Goal: Task Accomplishment & Management: Use online tool/utility

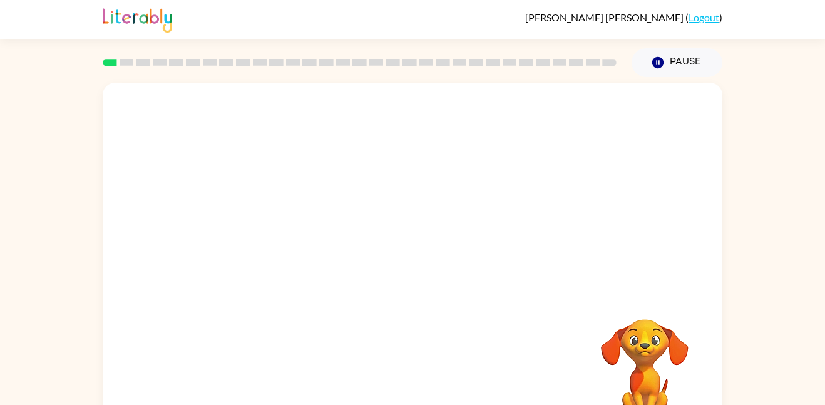
click at [384, 192] on video "Your browser must support playing .mp4 files to use Literably. Please try using…" at bounding box center [413, 188] width 620 height 210
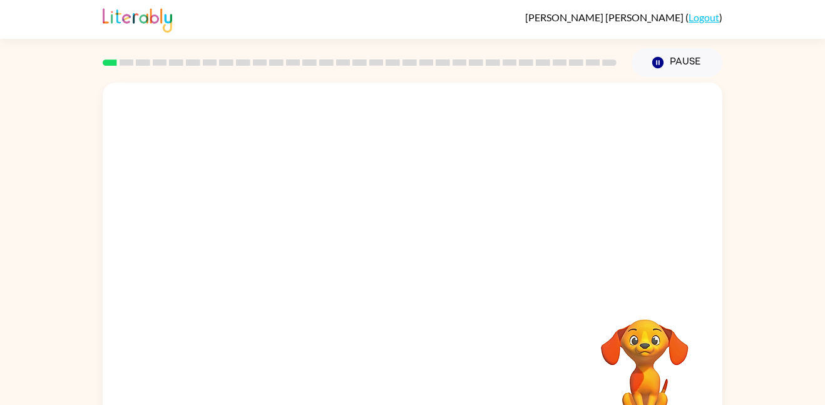
click at [384, 192] on video "Your browser must support playing .mp4 files to use Literably. Please try using…" at bounding box center [413, 188] width 620 height 210
click at [456, 235] on video "Your browser must support playing .mp4 files to use Literably. Please try using…" at bounding box center [413, 188] width 620 height 210
click at [491, 201] on video "Your browser must support playing .mp4 files to use Literably. Please try using…" at bounding box center [413, 188] width 620 height 210
click at [408, 278] on div at bounding box center [412, 268] width 80 height 46
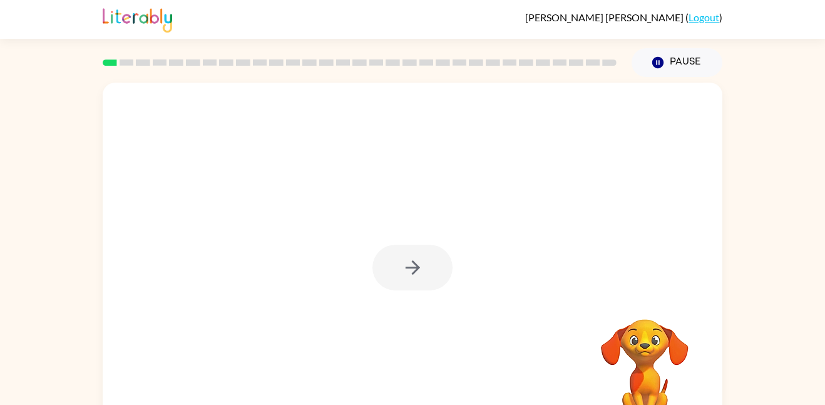
click at [408, 278] on div at bounding box center [412, 268] width 80 height 46
click at [409, 278] on button "button" at bounding box center [412, 268] width 80 height 46
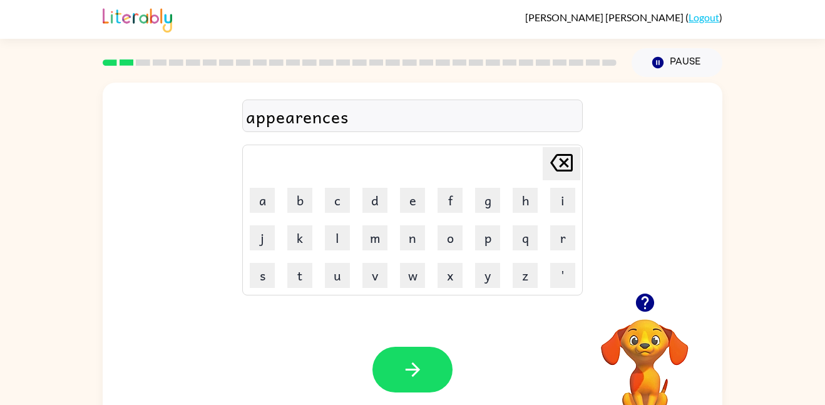
click at [310, 121] on div "appearences" at bounding box center [412, 116] width 333 height 26
click at [312, 119] on div "appearences" at bounding box center [412, 116] width 333 height 26
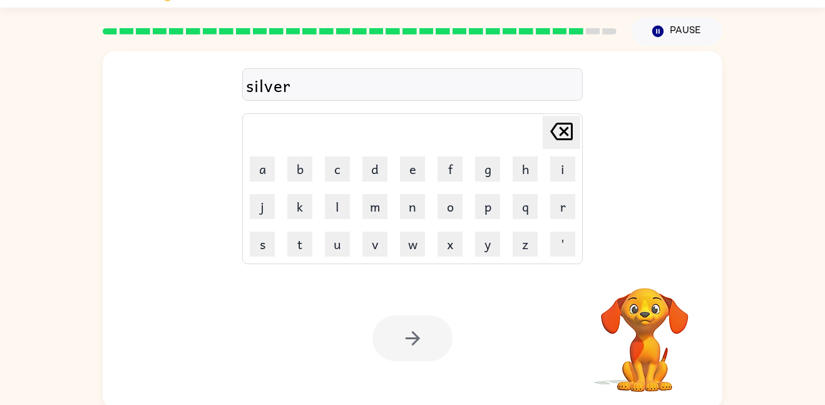
scroll to position [35, 0]
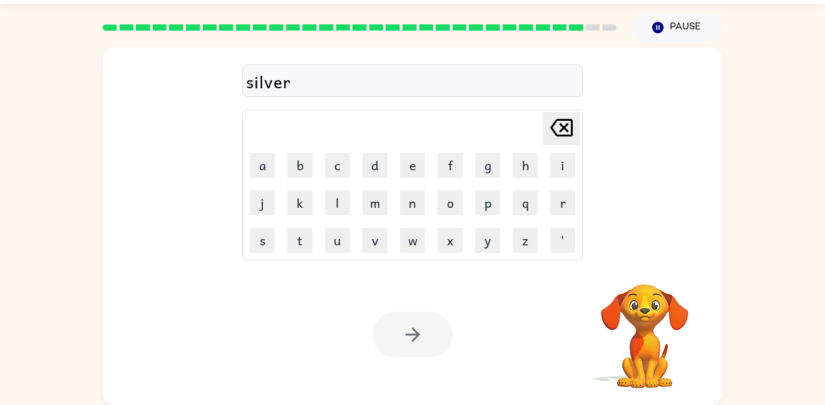
click at [333, 83] on div "silver" at bounding box center [412, 81] width 333 height 26
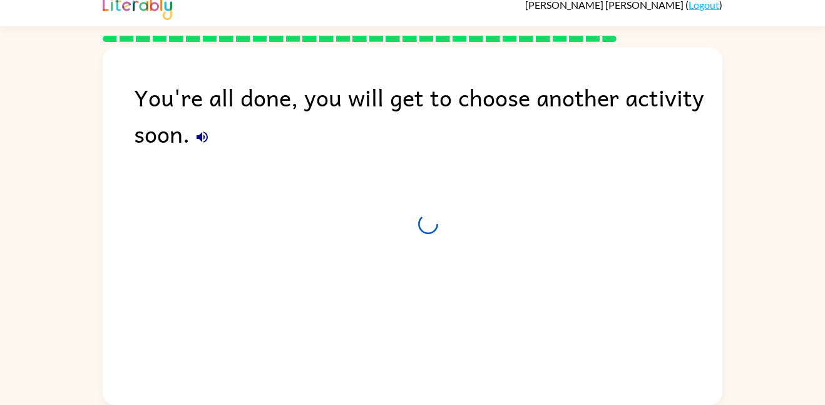
scroll to position [13, 0]
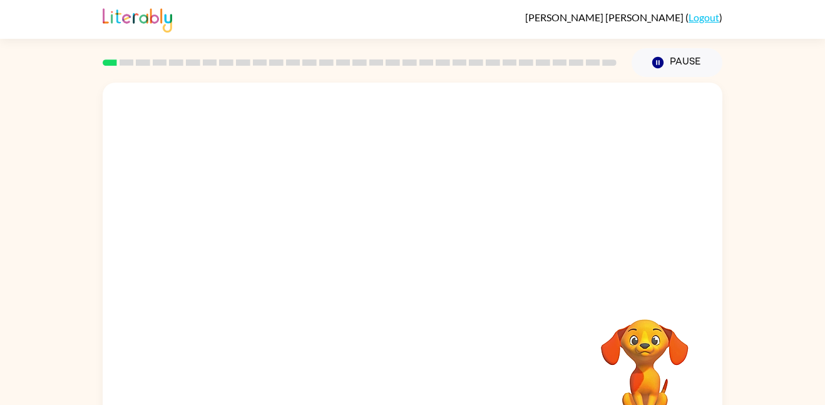
click at [269, 235] on video "Your browser must support playing .mp4 files to use Literably. Please try using…" at bounding box center [413, 188] width 620 height 210
click at [414, 272] on icon "button" at bounding box center [412, 267] width 14 height 14
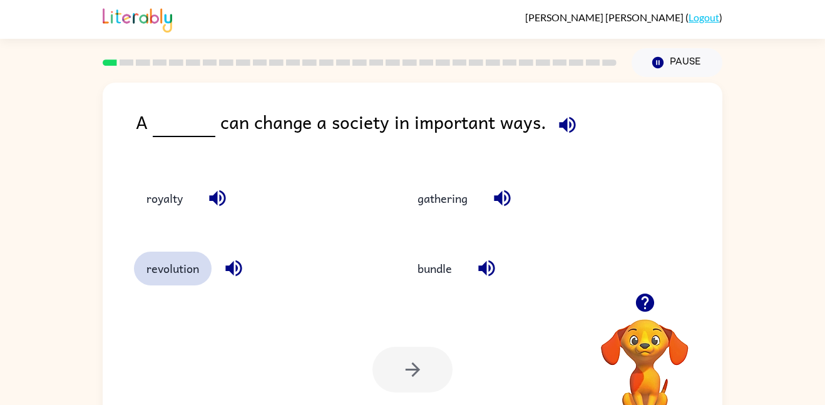
click at [168, 263] on button "revolution" at bounding box center [173, 269] width 78 height 34
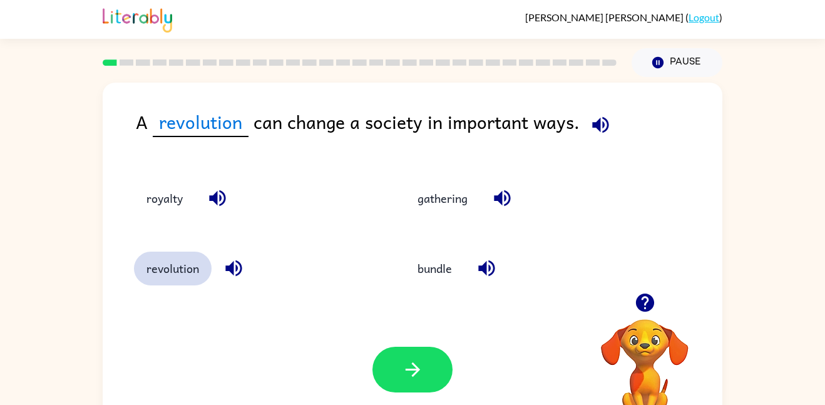
click at [134, 252] on button "revolution" at bounding box center [173, 269] width 78 height 34
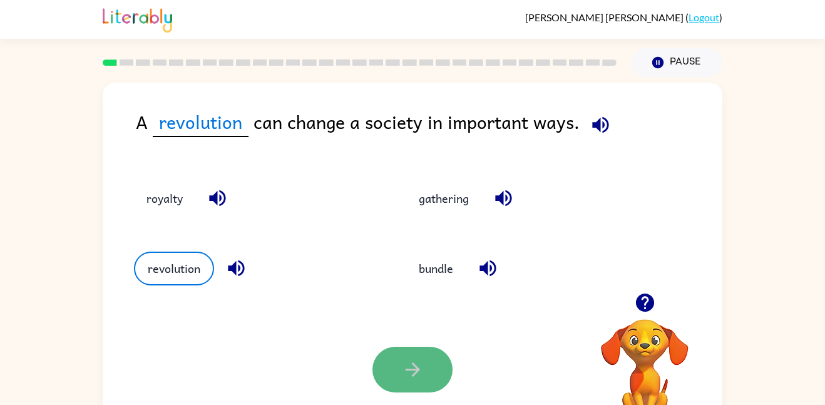
click at [410, 364] on icon "button" at bounding box center [413, 370] width 22 height 22
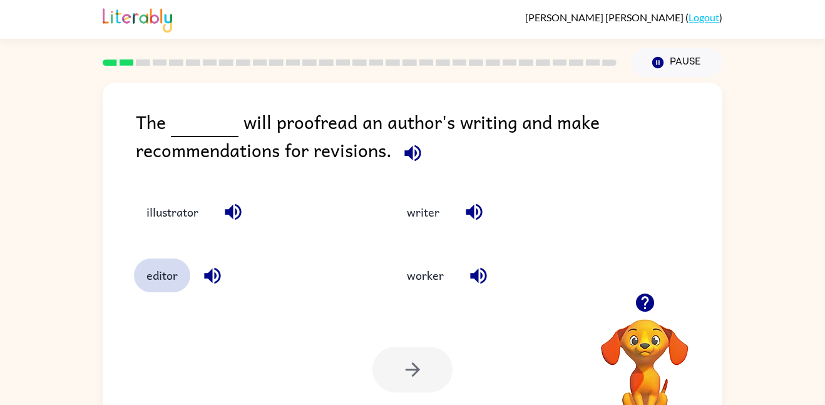
click at [172, 279] on button "editor" at bounding box center [162, 275] width 56 height 34
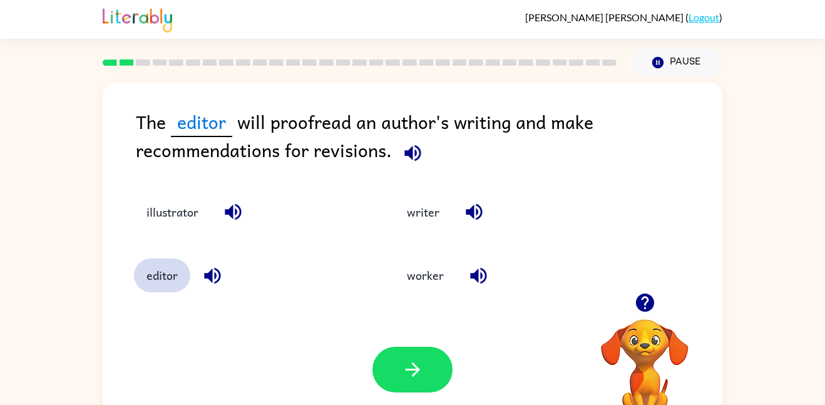
click at [134, 258] on button "editor" at bounding box center [162, 275] width 56 height 34
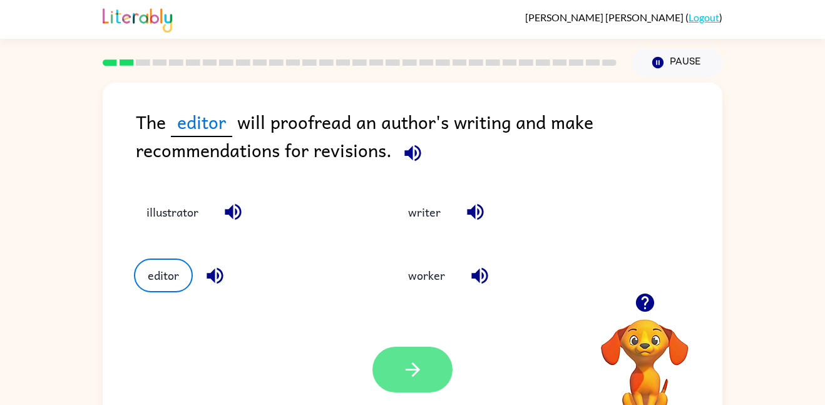
click at [421, 361] on icon "button" at bounding box center [413, 370] width 22 height 22
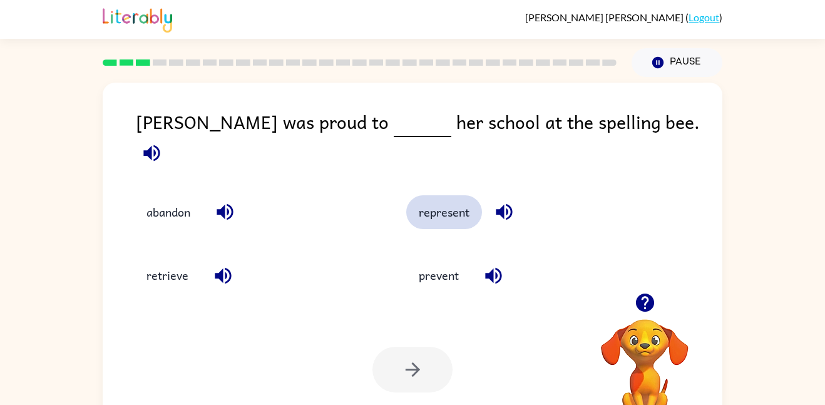
click at [454, 199] on button "represent" at bounding box center [444, 212] width 76 height 34
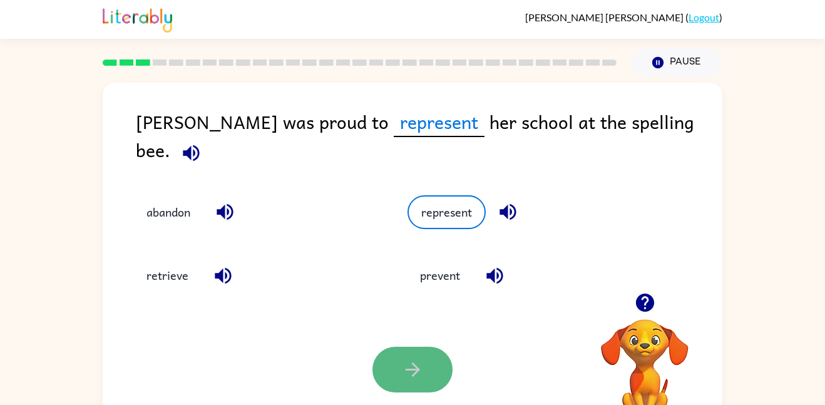
click at [415, 364] on icon "button" at bounding box center [413, 370] width 22 height 22
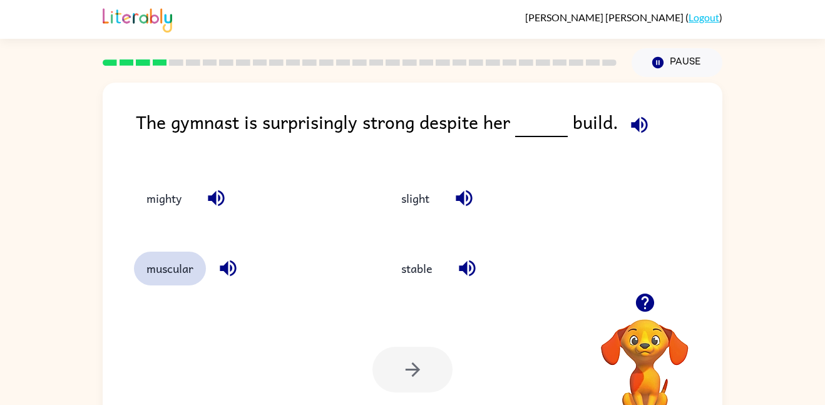
click at [193, 270] on button "muscular" at bounding box center [170, 269] width 72 height 34
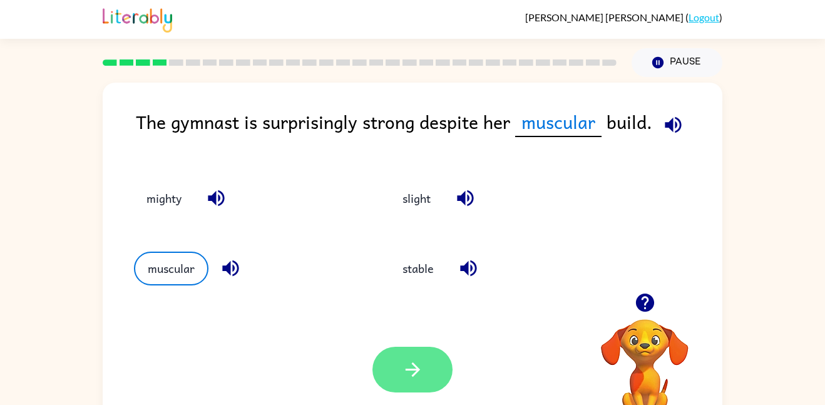
click at [392, 365] on button "button" at bounding box center [412, 370] width 80 height 46
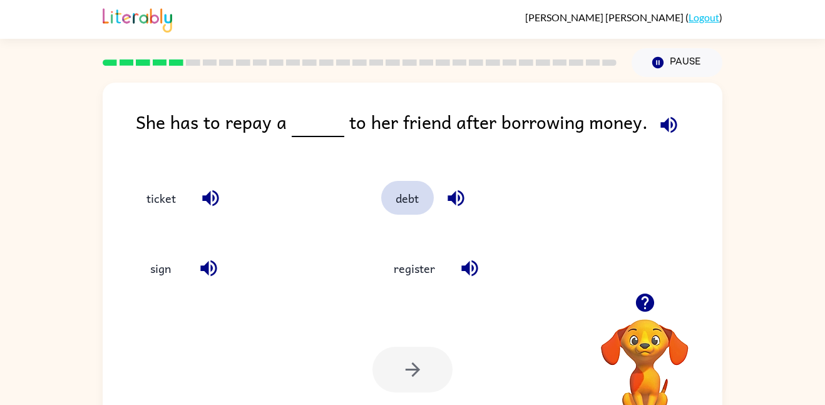
click at [412, 207] on button "debt" at bounding box center [407, 198] width 53 height 34
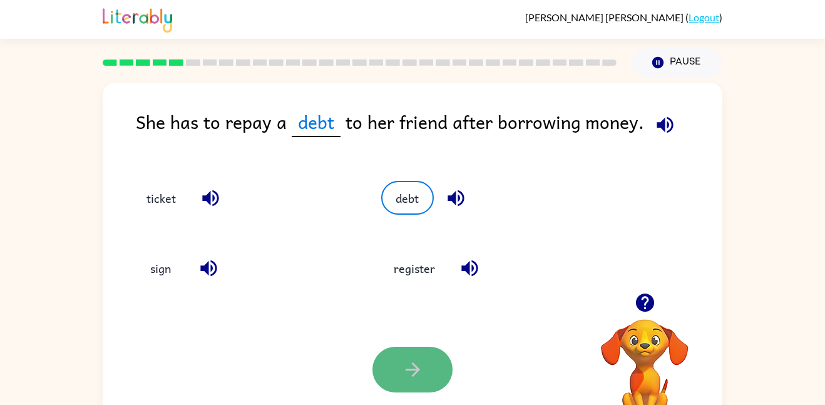
click at [420, 351] on button "button" at bounding box center [412, 370] width 80 height 46
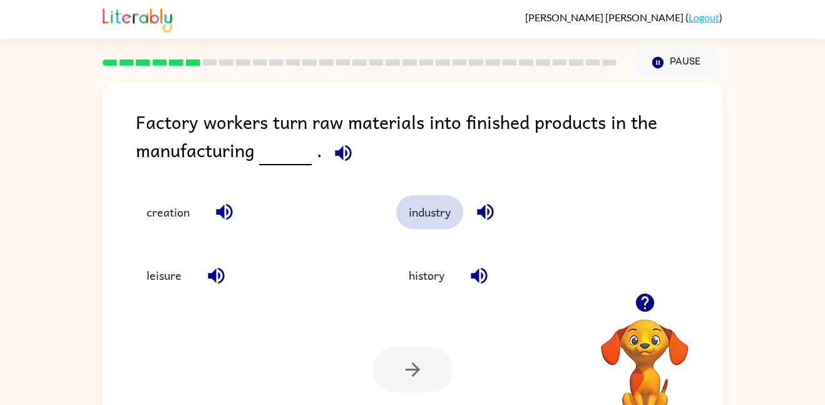
click at [427, 221] on button "industry" at bounding box center [429, 212] width 67 height 34
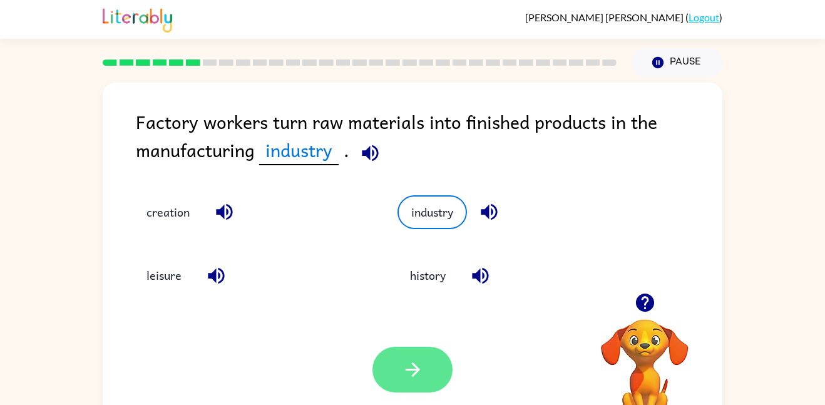
click at [406, 376] on icon "button" at bounding box center [413, 370] width 22 height 22
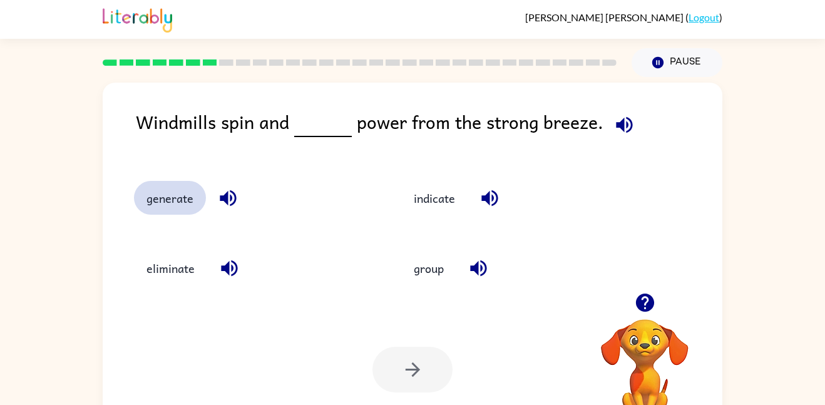
click at [166, 197] on button "generate" at bounding box center [170, 198] width 72 height 34
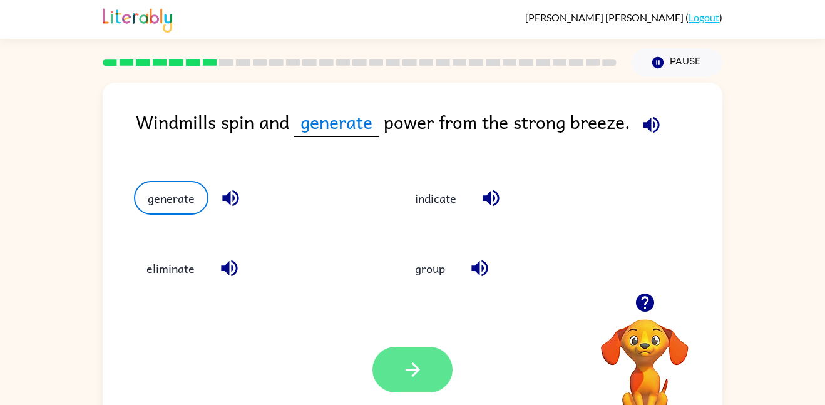
click at [417, 374] on icon "button" at bounding box center [413, 370] width 22 height 22
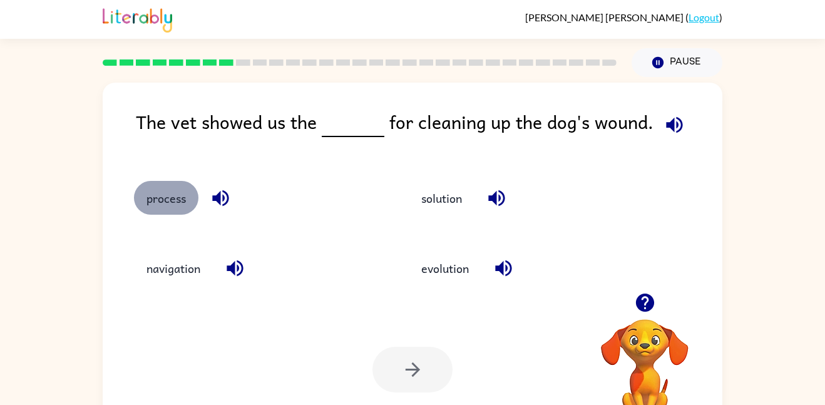
click at [173, 203] on button "process" at bounding box center [166, 198] width 64 height 34
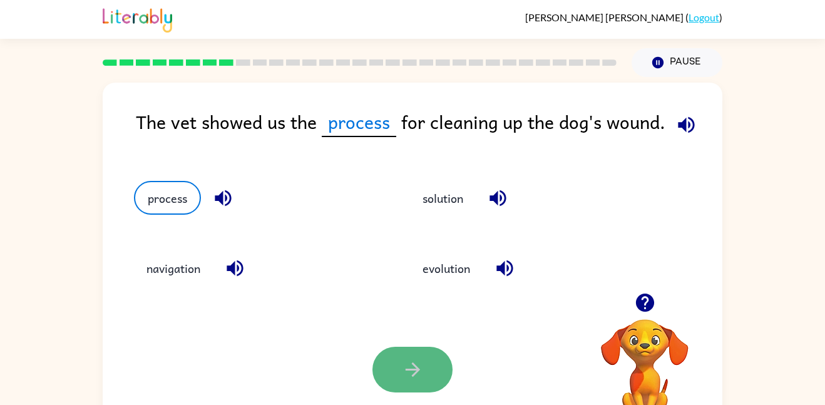
click at [411, 372] on icon "button" at bounding box center [413, 370] width 22 height 22
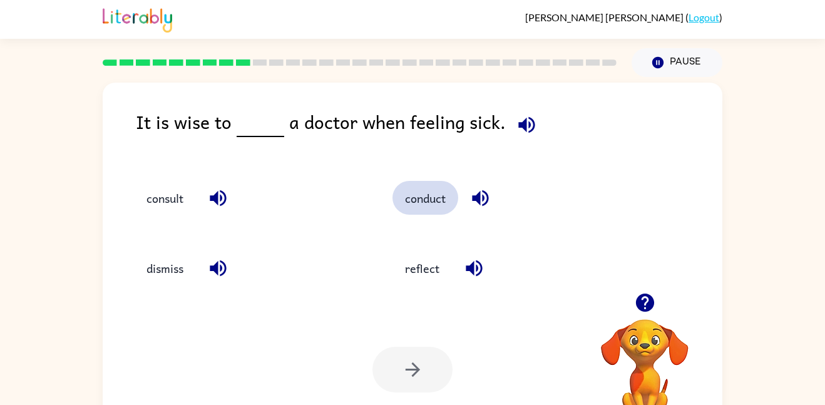
click at [415, 201] on button "conduct" at bounding box center [425, 198] width 66 height 34
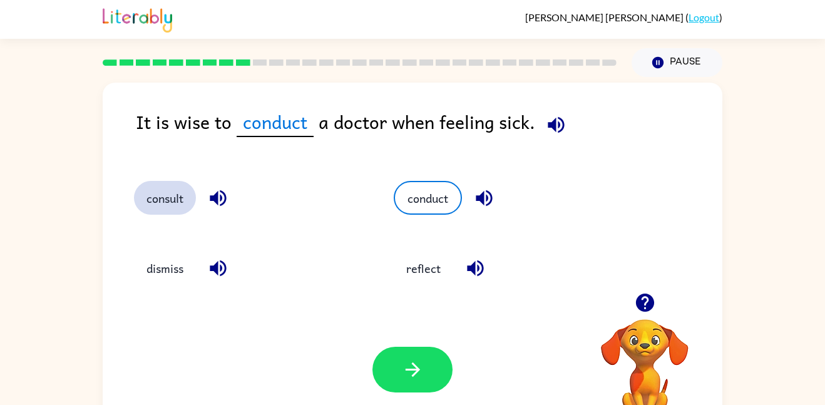
click at [175, 195] on button "consult" at bounding box center [165, 198] width 62 height 34
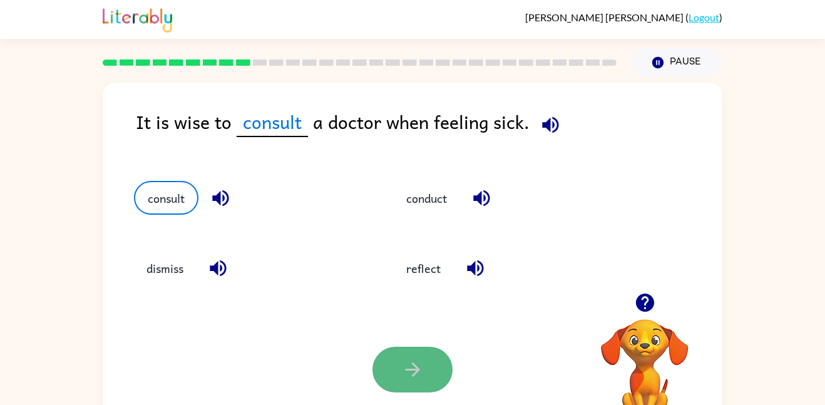
click at [414, 372] on icon "button" at bounding box center [412, 369] width 14 height 14
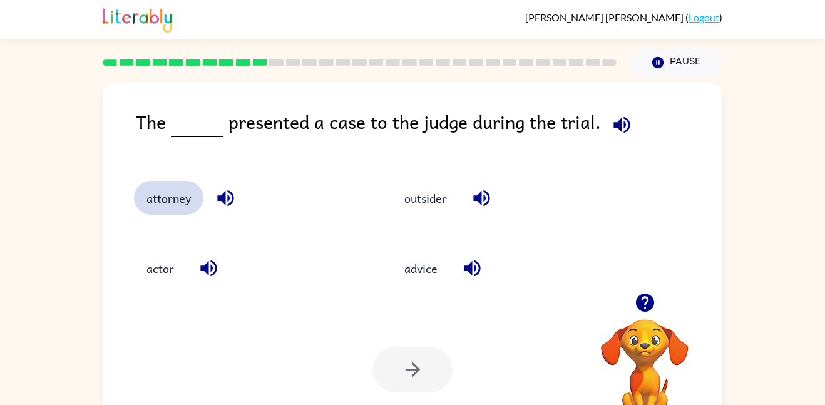
click at [160, 207] on button "attorney" at bounding box center [168, 198] width 69 height 34
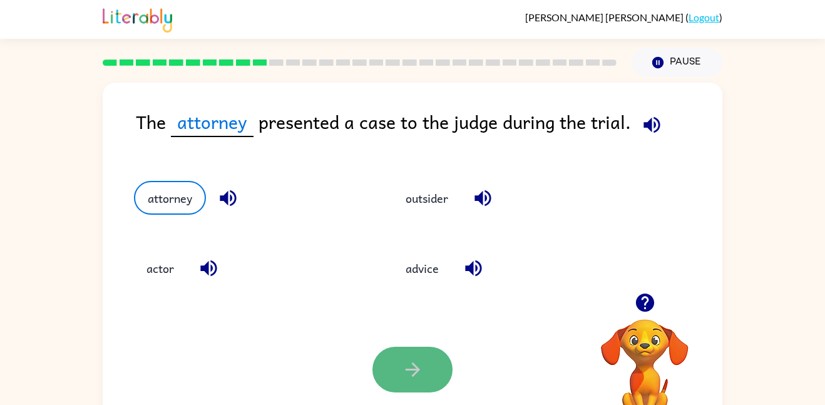
click at [407, 369] on icon "button" at bounding box center [412, 369] width 14 height 14
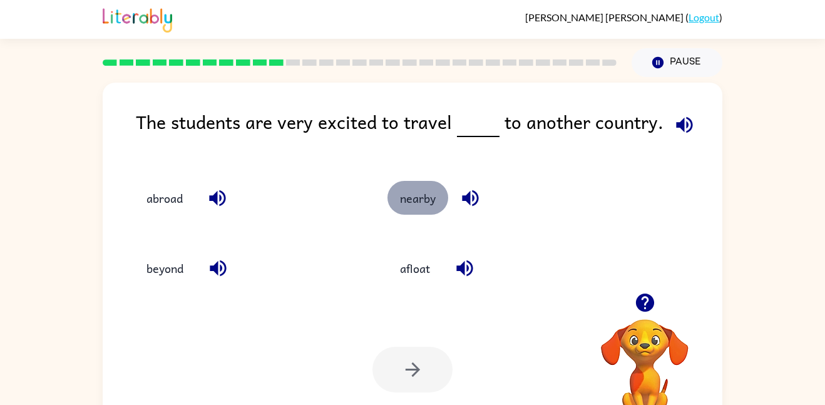
click at [421, 201] on button "nearby" at bounding box center [417, 198] width 61 height 34
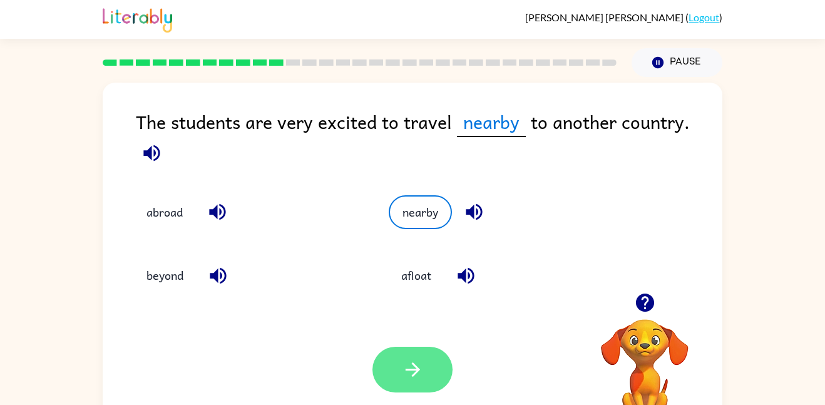
click at [403, 380] on button "button" at bounding box center [412, 370] width 80 height 46
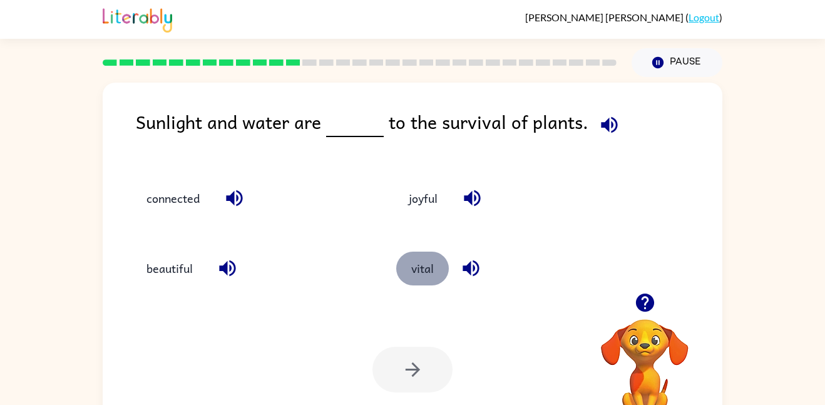
click at [436, 275] on button "vital" at bounding box center [422, 269] width 53 height 34
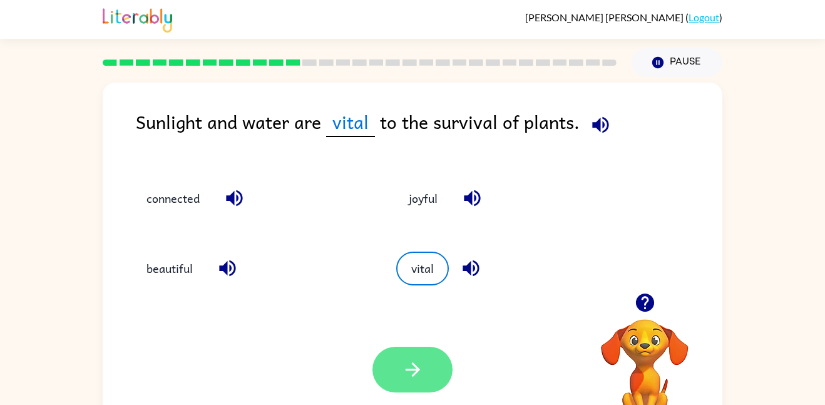
click at [409, 367] on icon "button" at bounding box center [413, 370] width 22 height 22
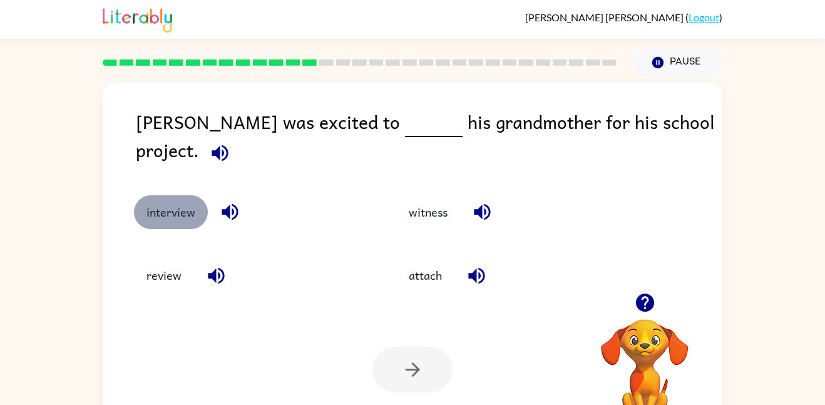
click at [180, 195] on button "interview" at bounding box center [171, 212] width 74 height 34
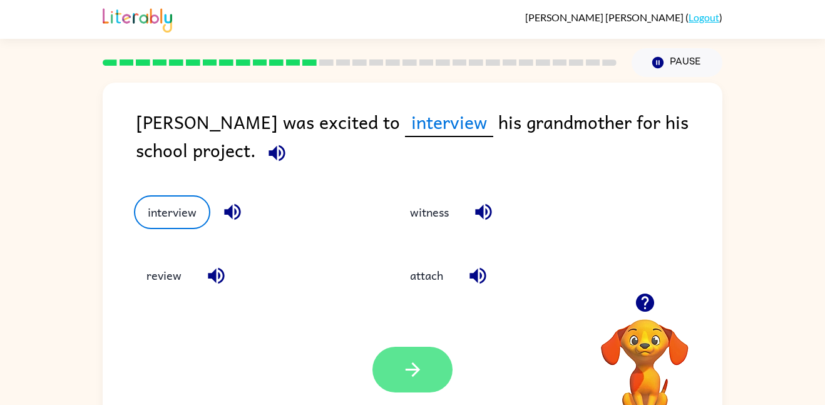
click at [386, 370] on button "button" at bounding box center [412, 370] width 80 height 46
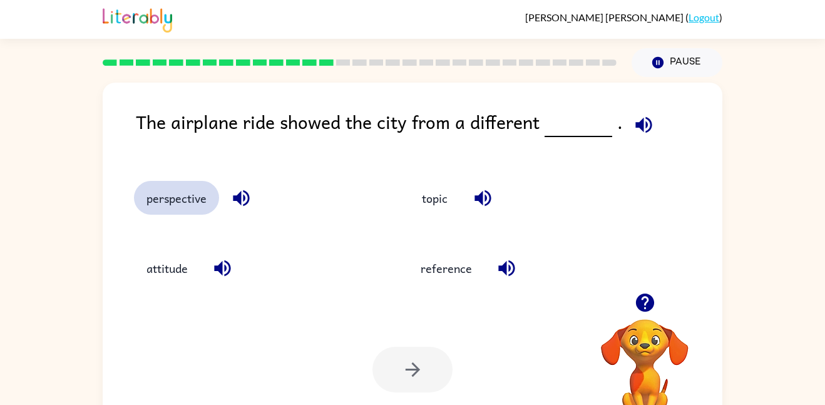
click at [179, 213] on button "perspective" at bounding box center [176, 198] width 85 height 34
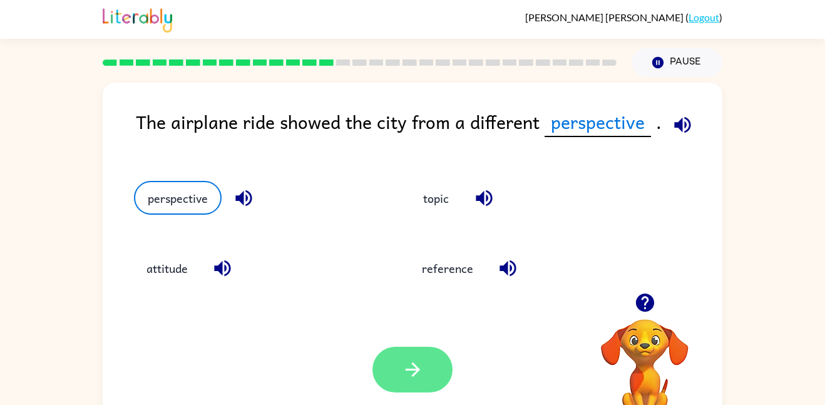
click at [417, 365] on icon "button" at bounding box center [413, 370] width 22 height 22
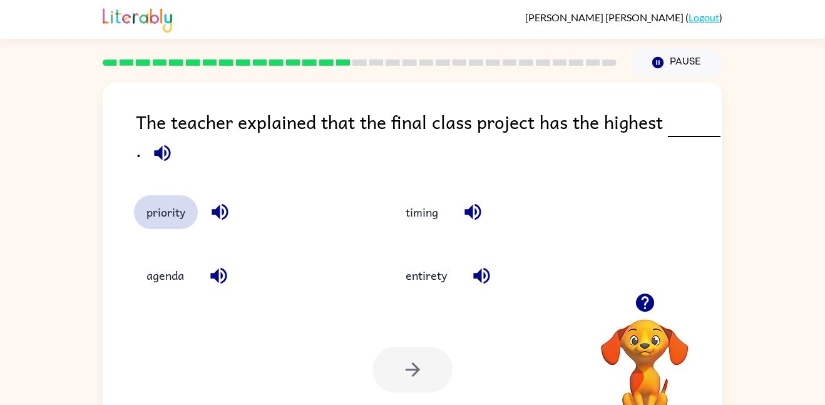
click at [182, 202] on button "priority" at bounding box center [166, 212] width 64 height 34
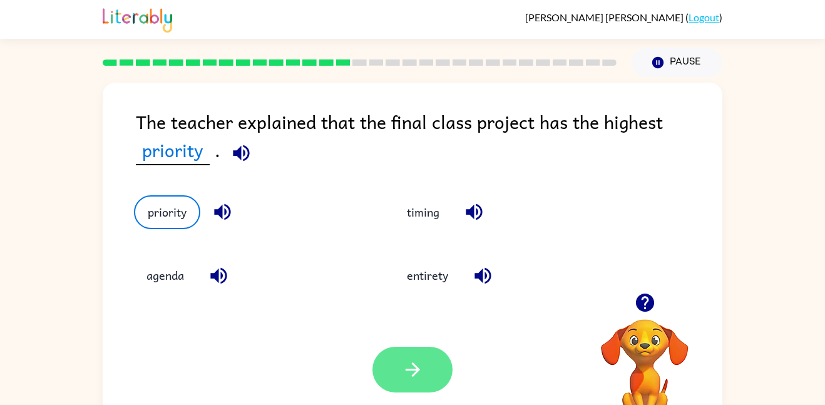
click at [431, 365] on button "button" at bounding box center [412, 370] width 80 height 46
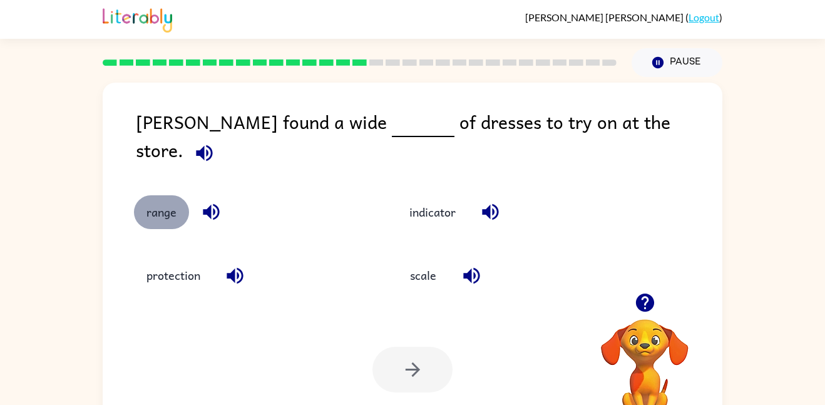
click at [166, 200] on button "range" at bounding box center [161, 212] width 55 height 34
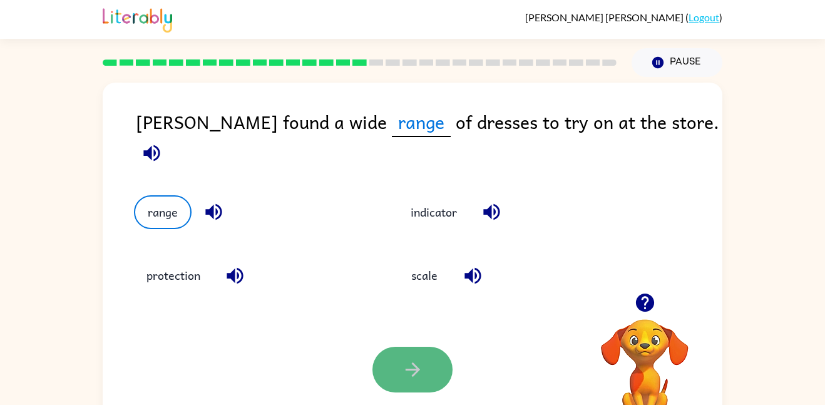
click at [410, 364] on icon "button" at bounding box center [413, 370] width 22 height 22
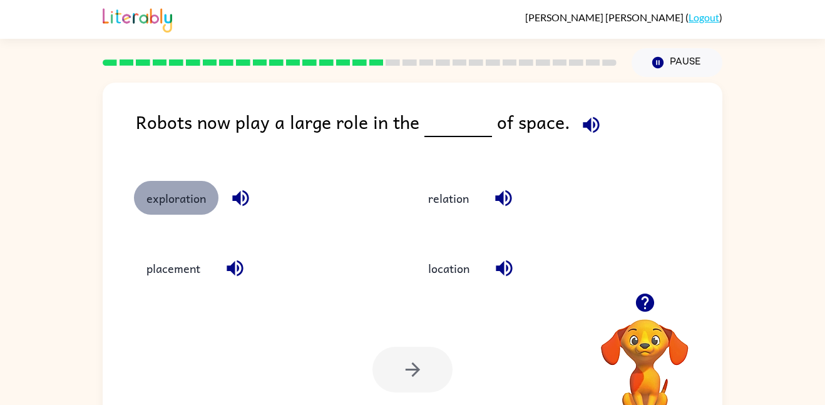
click at [145, 195] on button "exploration" at bounding box center [176, 198] width 84 height 34
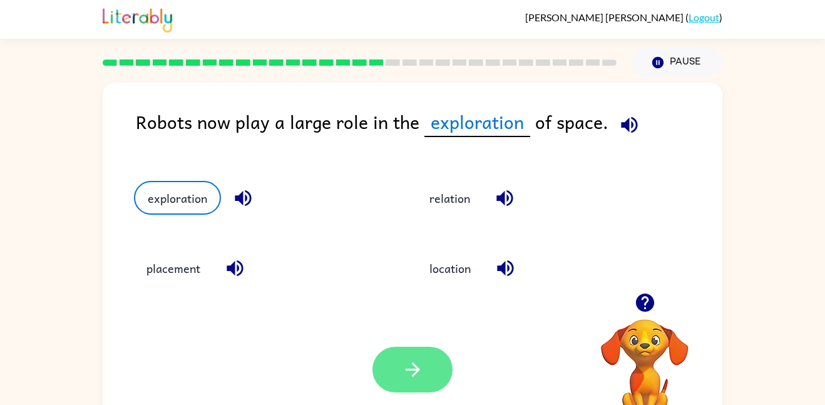
click at [437, 364] on button "button" at bounding box center [412, 370] width 80 height 46
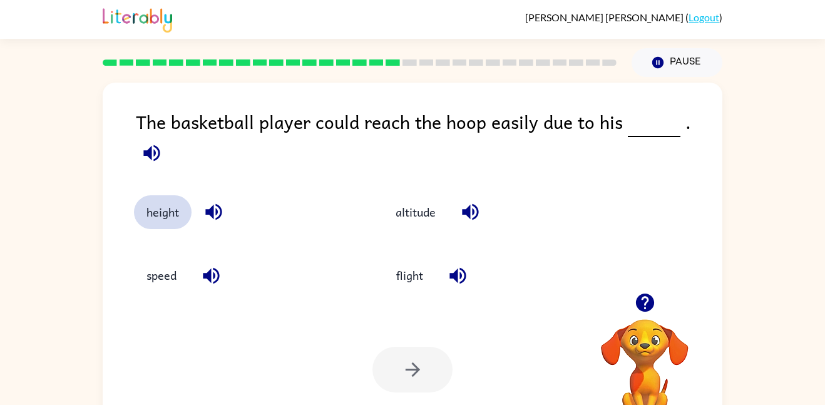
click at [160, 205] on button "height" at bounding box center [163, 212] width 58 height 34
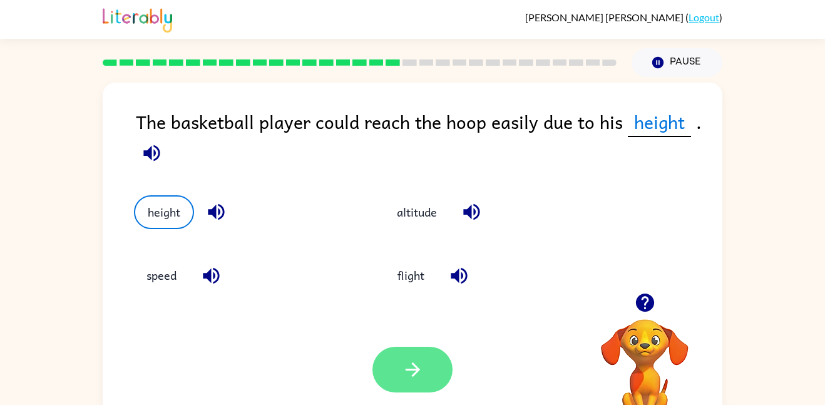
click at [435, 378] on button "button" at bounding box center [412, 370] width 80 height 46
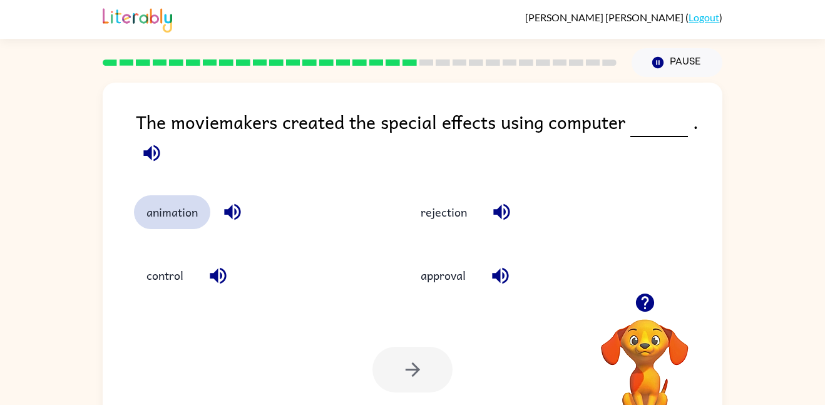
click at [173, 216] on button "animation" at bounding box center [172, 212] width 76 height 34
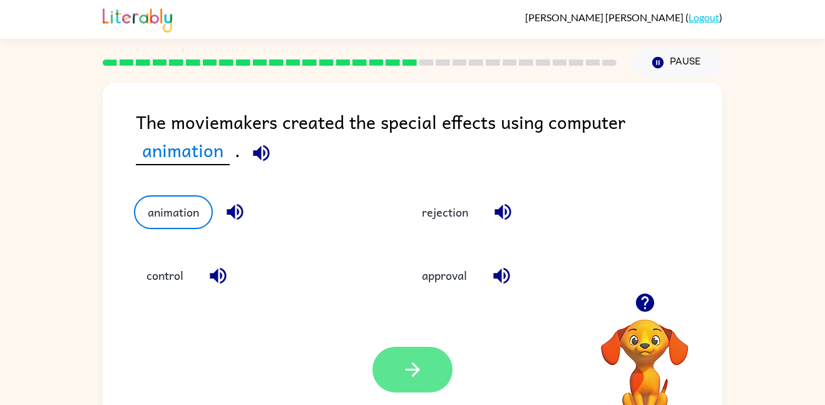
click at [424, 370] on button "button" at bounding box center [412, 370] width 80 height 46
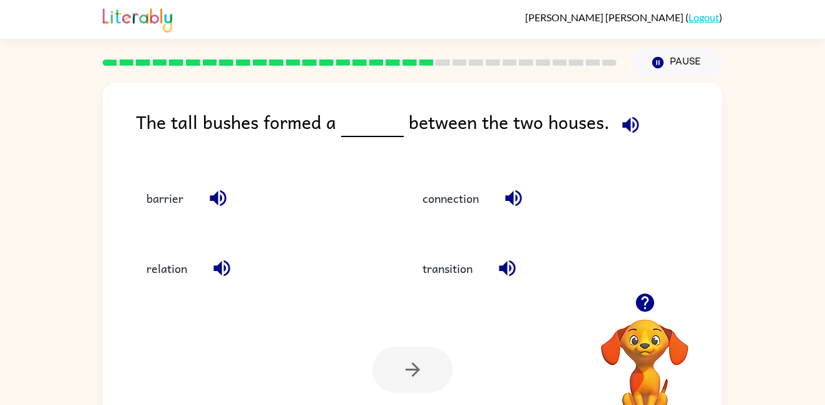
click at [175, 217] on div "barrier" at bounding box center [248, 192] width 276 height 70
click at [178, 206] on button "barrier" at bounding box center [165, 198] width 62 height 34
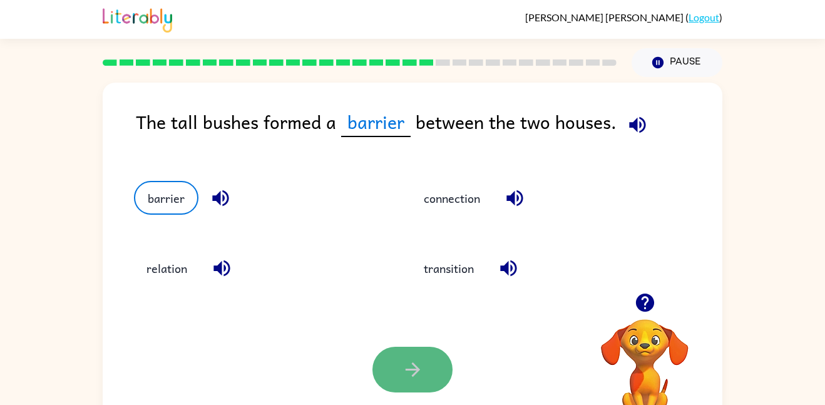
click at [400, 360] on button "button" at bounding box center [412, 370] width 80 height 46
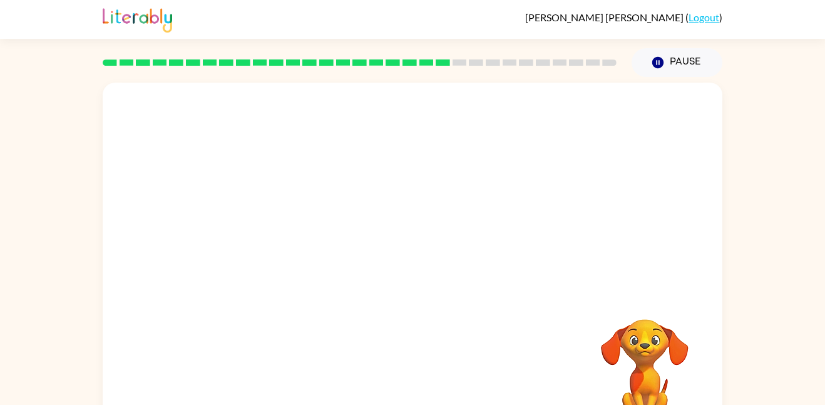
click at [400, 360] on div "Your browser must support playing .mp4 files to use Literably. Please try using…" at bounding box center [413, 261] width 620 height 357
click at [301, 245] on video "Your browser must support playing .mp4 files to use Literably. Please try using…" at bounding box center [413, 188] width 620 height 210
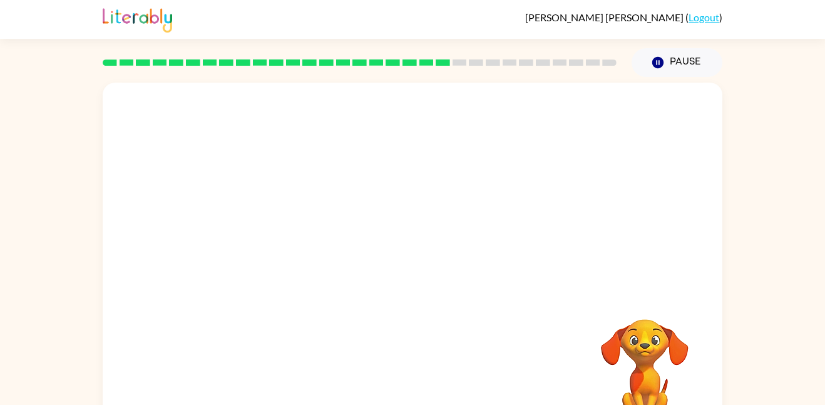
click at [301, 245] on video "Your browser must support playing .mp4 files to use Literably. Please try using…" at bounding box center [413, 188] width 620 height 210
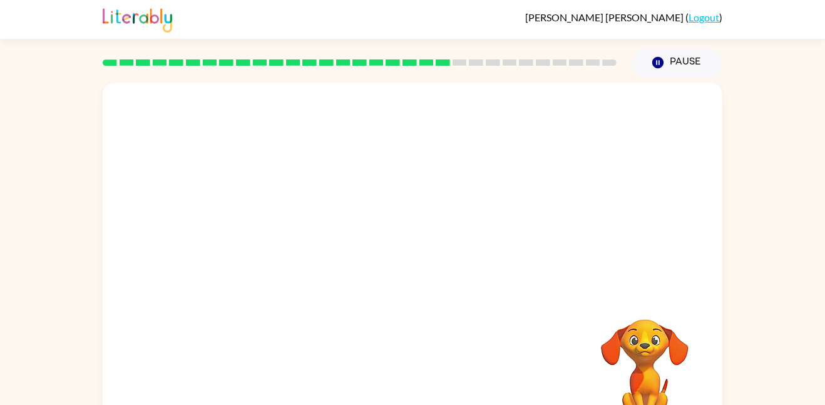
click at [301, 245] on video "Your browser must support playing .mp4 files to use Literably. Please try using…" at bounding box center [413, 188] width 620 height 210
click at [301, 243] on video "Your browser must support playing .mp4 files to use Literably. Please try using…" at bounding box center [413, 188] width 620 height 210
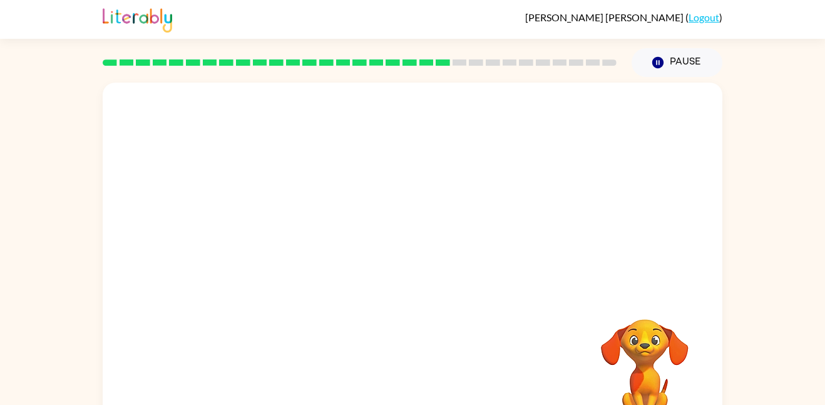
click at [301, 243] on video "Your browser must support playing .mp4 files to use Literably. Please try using…" at bounding box center [413, 188] width 620 height 210
click at [403, 275] on icon "button" at bounding box center [413, 268] width 22 height 22
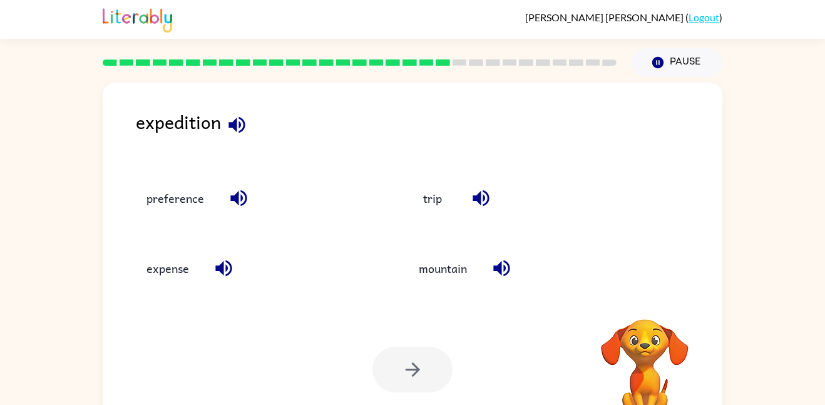
click at [402, 225] on div "trip" at bounding box center [518, 192] width 272 height 70
click at [432, 210] on button "trip" at bounding box center [432, 198] width 53 height 34
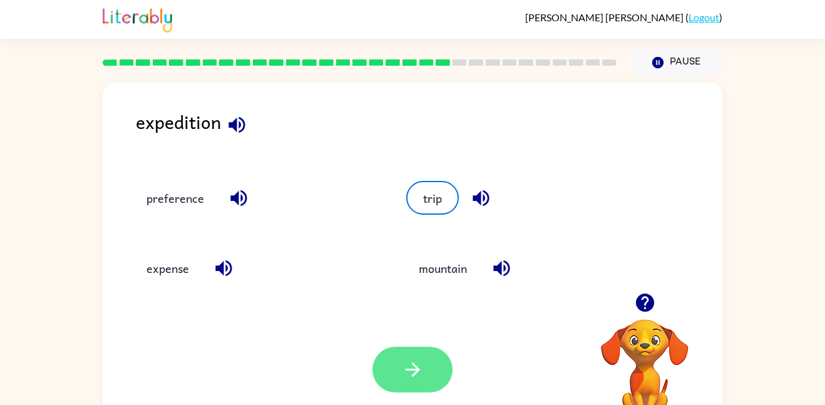
click at [410, 383] on button "button" at bounding box center [412, 370] width 80 height 46
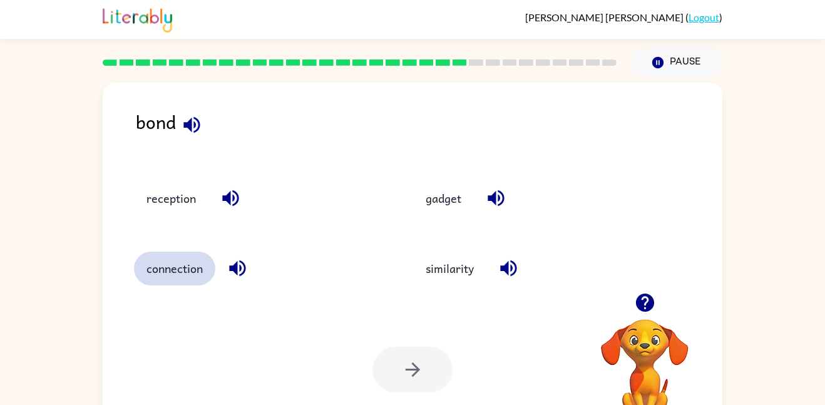
click at [184, 275] on button "connection" at bounding box center [174, 269] width 81 height 34
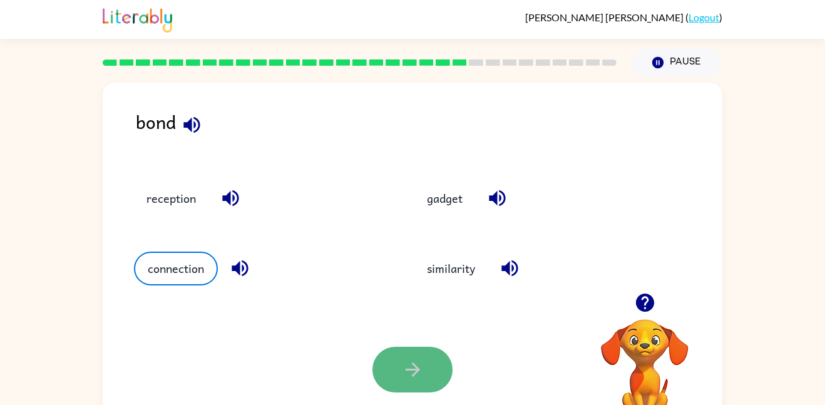
click at [429, 380] on button "button" at bounding box center [412, 370] width 80 height 46
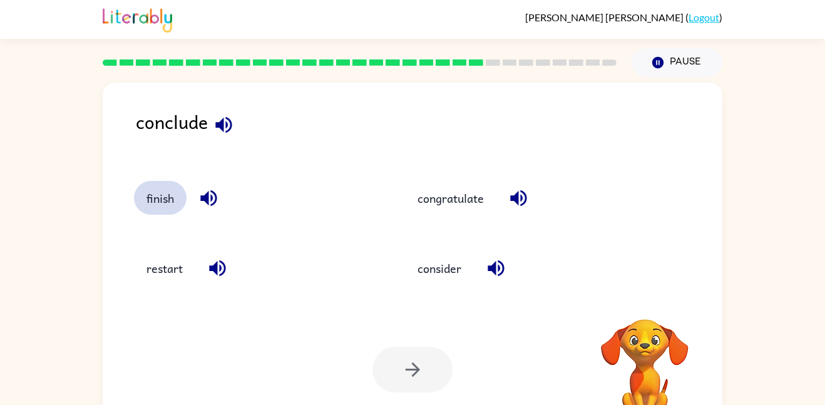
click at [175, 205] on button "finish" at bounding box center [160, 198] width 53 height 34
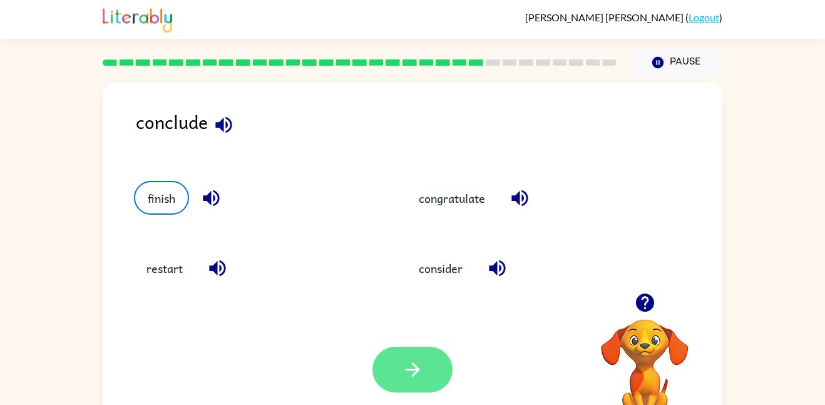
click at [426, 379] on button "button" at bounding box center [412, 370] width 80 height 46
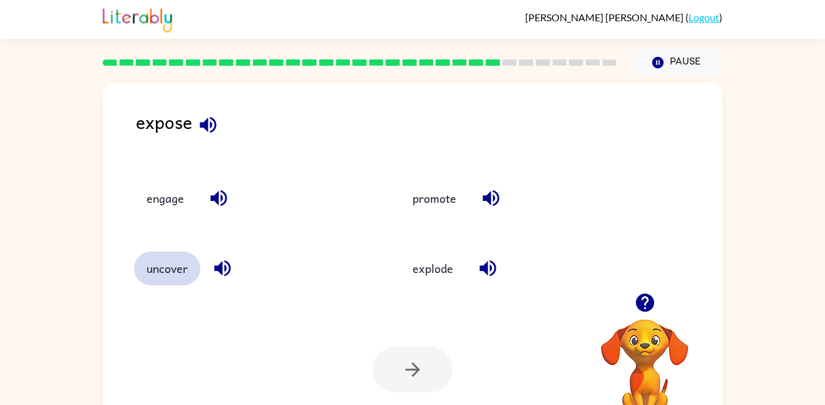
click at [138, 271] on button "uncover" at bounding box center [167, 269] width 66 height 34
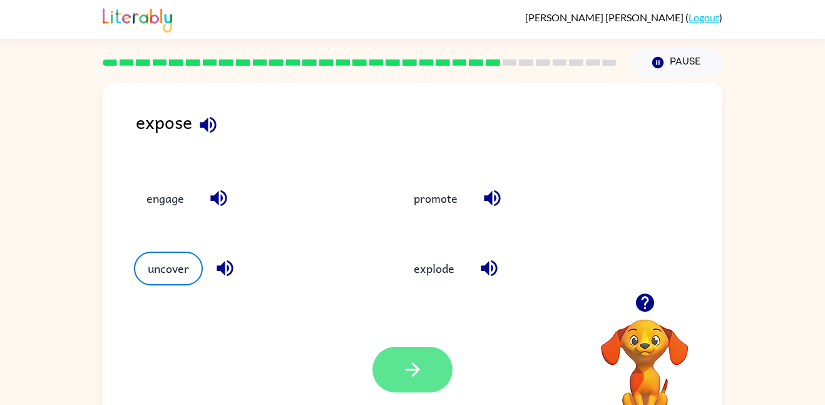
click at [405, 355] on button "button" at bounding box center [412, 370] width 80 height 46
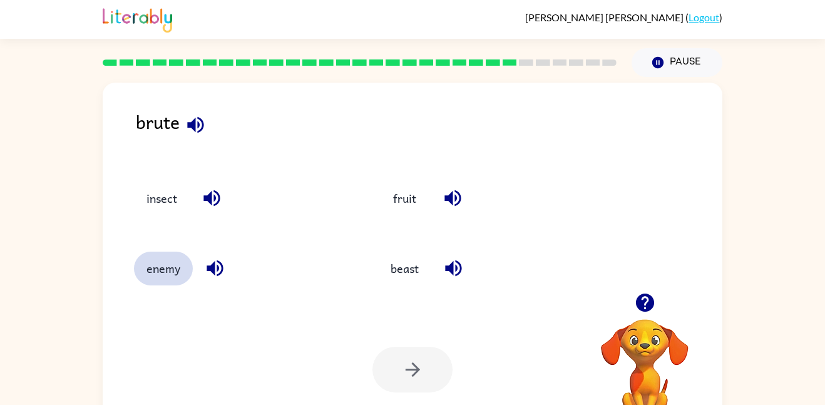
click at [176, 266] on button "enemy" at bounding box center [163, 269] width 59 height 34
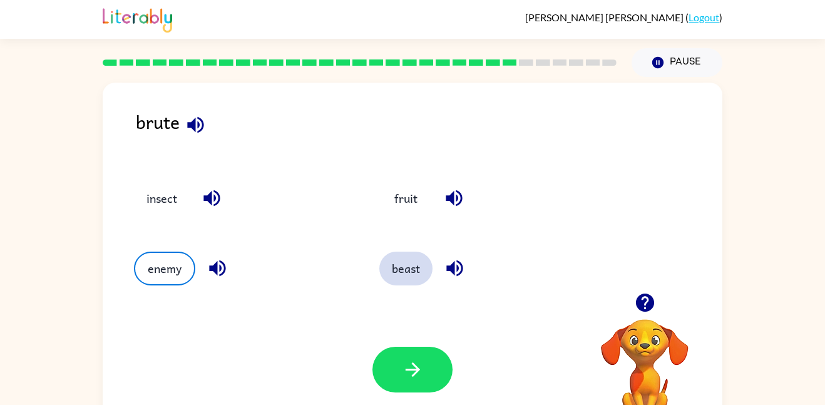
click at [404, 273] on button "beast" at bounding box center [405, 269] width 53 height 34
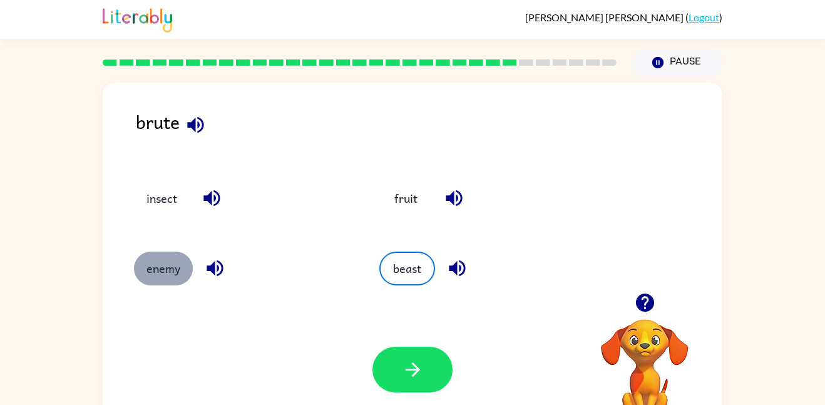
click at [177, 282] on button "enemy" at bounding box center [163, 269] width 59 height 34
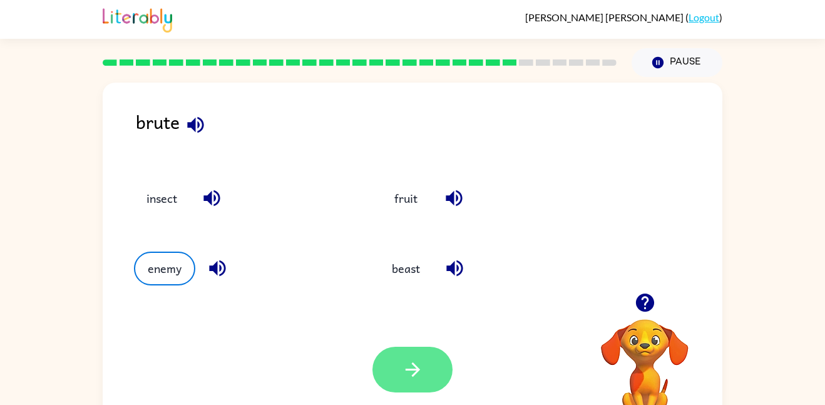
click at [409, 377] on icon "button" at bounding box center [413, 370] width 22 height 22
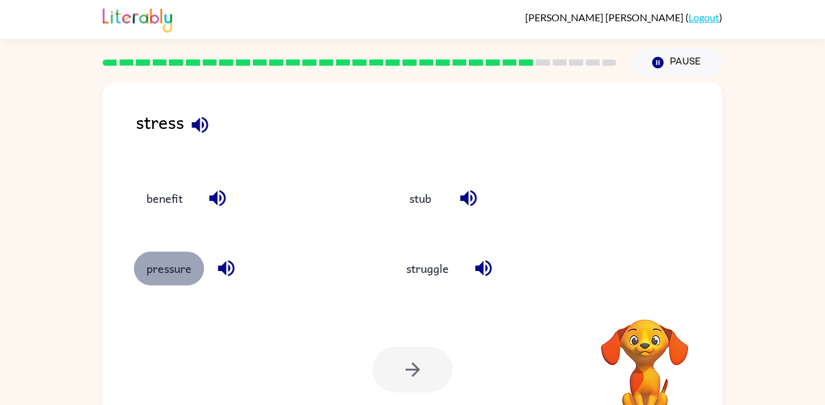
click at [175, 273] on button "pressure" at bounding box center [169, 269] width 70 height 34
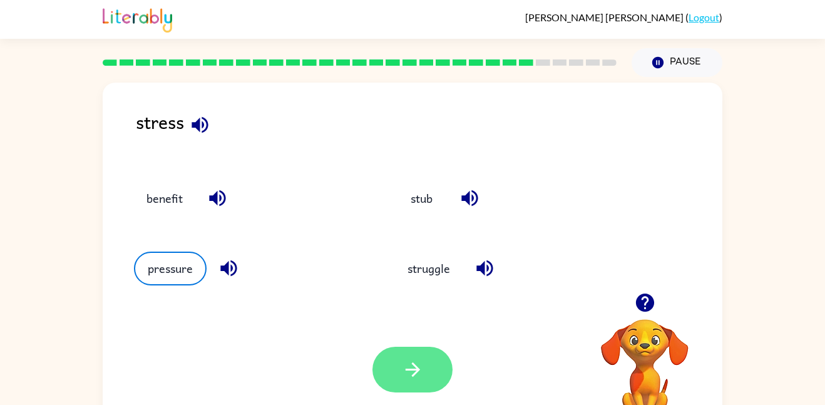
click at [414, 377] on icon "button" at bounding box center [413, 370] width 22 height 22
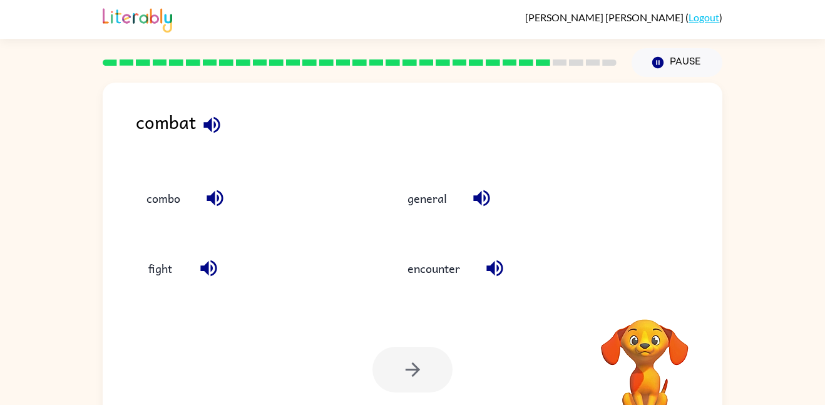
click at [172, 300] on div "Your browser must support playing .mp4 files to use Literably. Please try using…" at bounding box center [413, 369] width 620 height 141
click at [151, 269] on button "fight" at bounding box center [160, 269] width 53 height 34
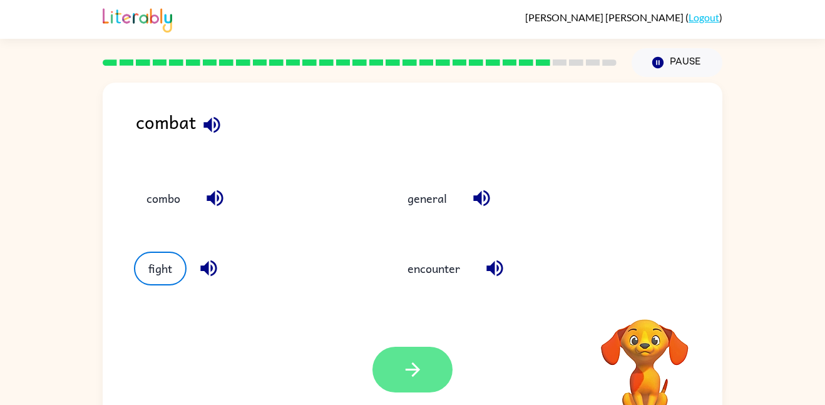
click at [432, 372] on button "button" at bounding box center [412, 370] width 80 height 46
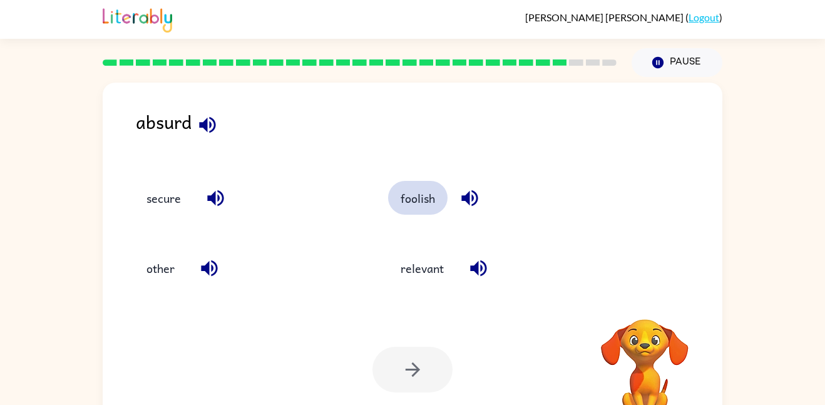
click at [410, 207] on button "foolish" at bounding box center [417, 198] width 59 height 34
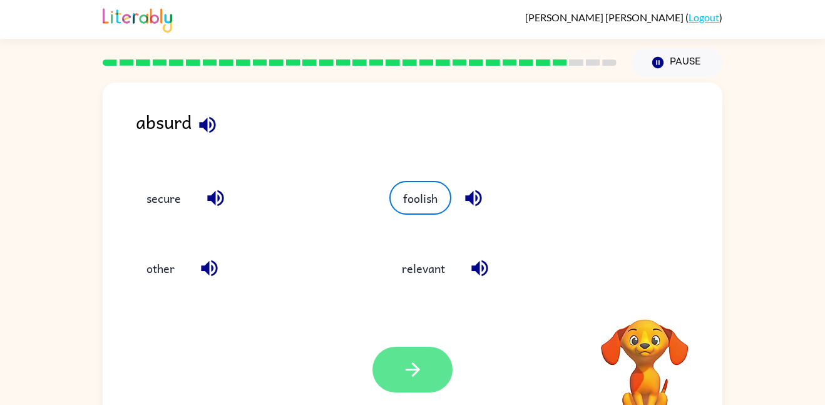
click at [405, 362] on icon "button" at bounding box center [413, 370] width 22 height 22
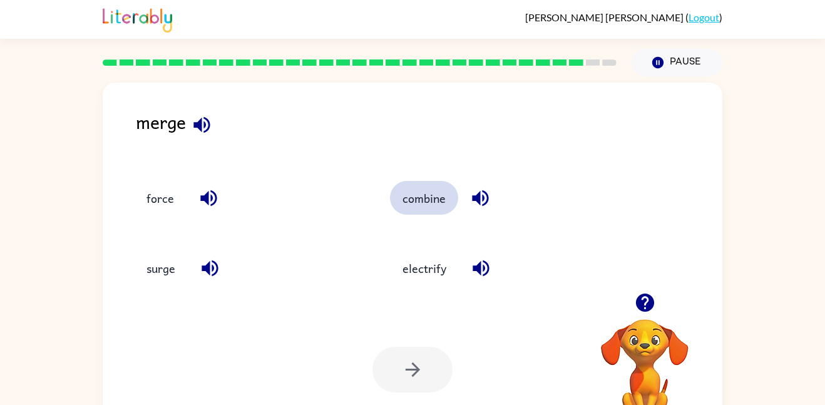
click at [437, 207] on button "combine" at bounding box center [424, 198] width 68 height 34
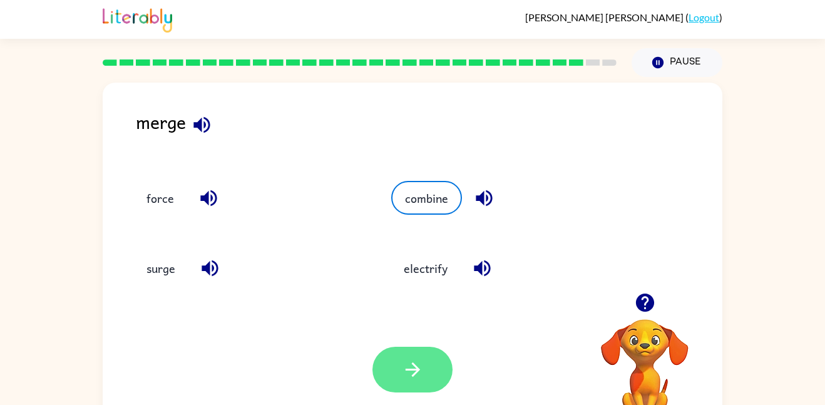
click at [414, 372] on icon "button" at bounding box center [413, 370] width 22 height 22
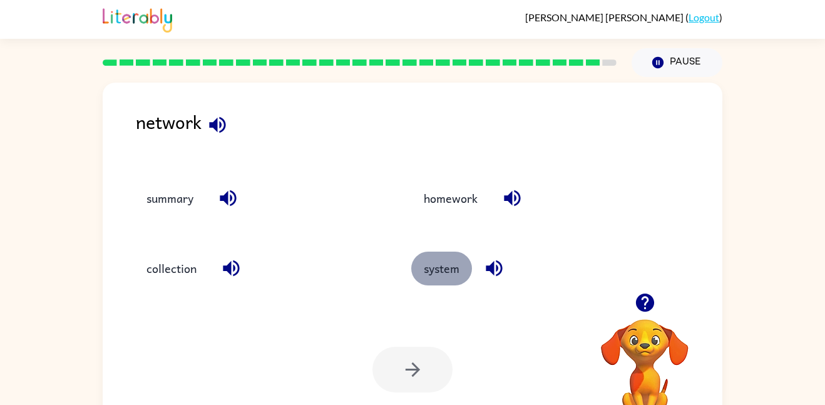
click at [468, 277] on button "system" at bounding box center [441, 269] width 61 height 34
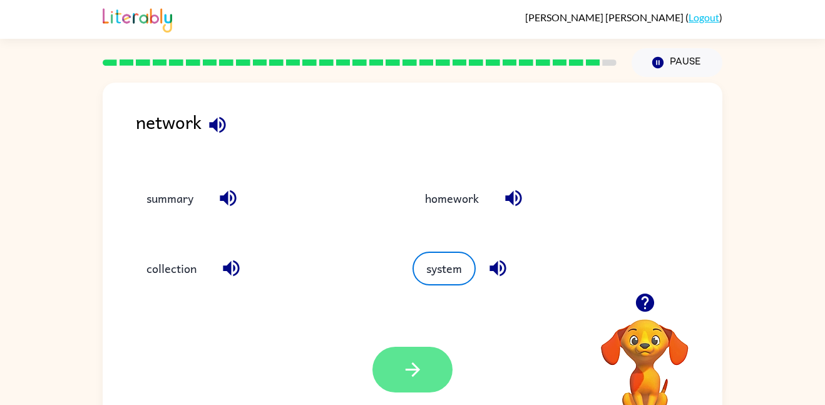
click at [411, 380] on icon "button" at bounding box center [413, 370] width 22 height 22
